Goal: Contribute content

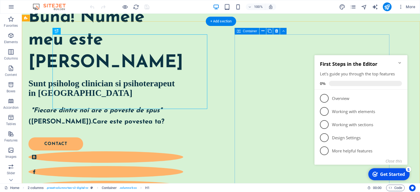
scroll to position [86, 0]
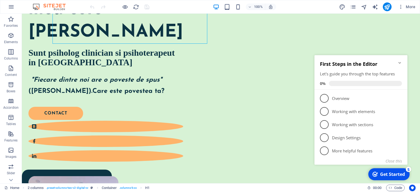
click at [400, 61] on icon "Minimize checklist" at bounding box center [399, 63] width 4 height 4
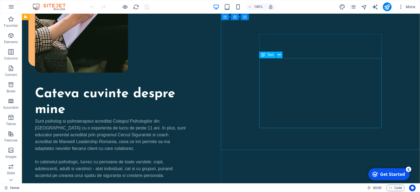
scroll to position [519, 0]
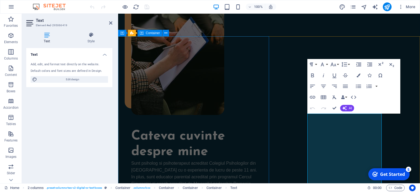
scroll to position [530, 0]
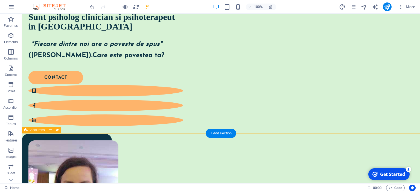
scroll to position [0, 0]
